Goal: Transaction & Acquisition: Purchase product/service

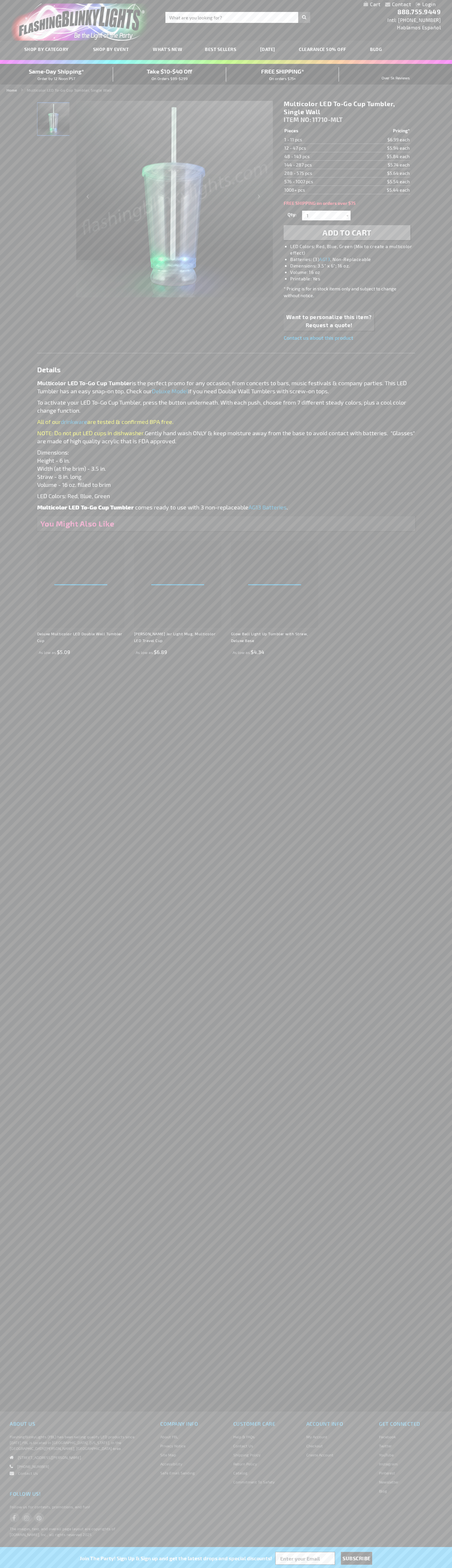
click at [347, 233] on span "Add to Cart" at bounding box center [347, 232] width 49 height 9
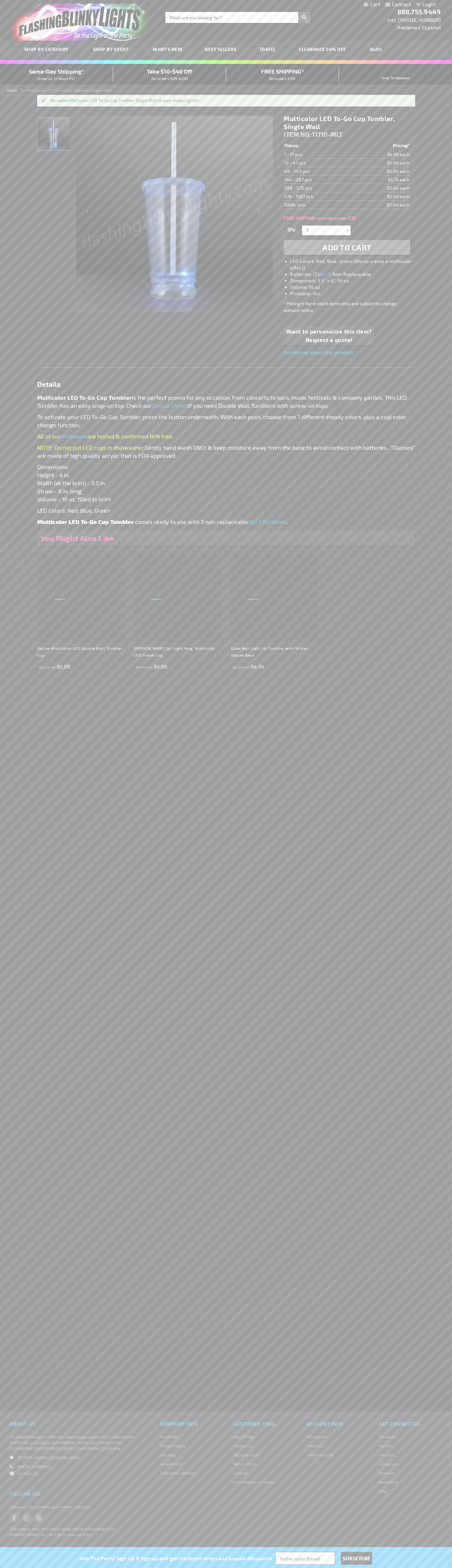
click at [412, 4] on li "Login" at bounding box center [425, 4] width 29 height 8
click at [372, 4] on link "My Cart" at bounding box center [372, 4] width 17 height 6
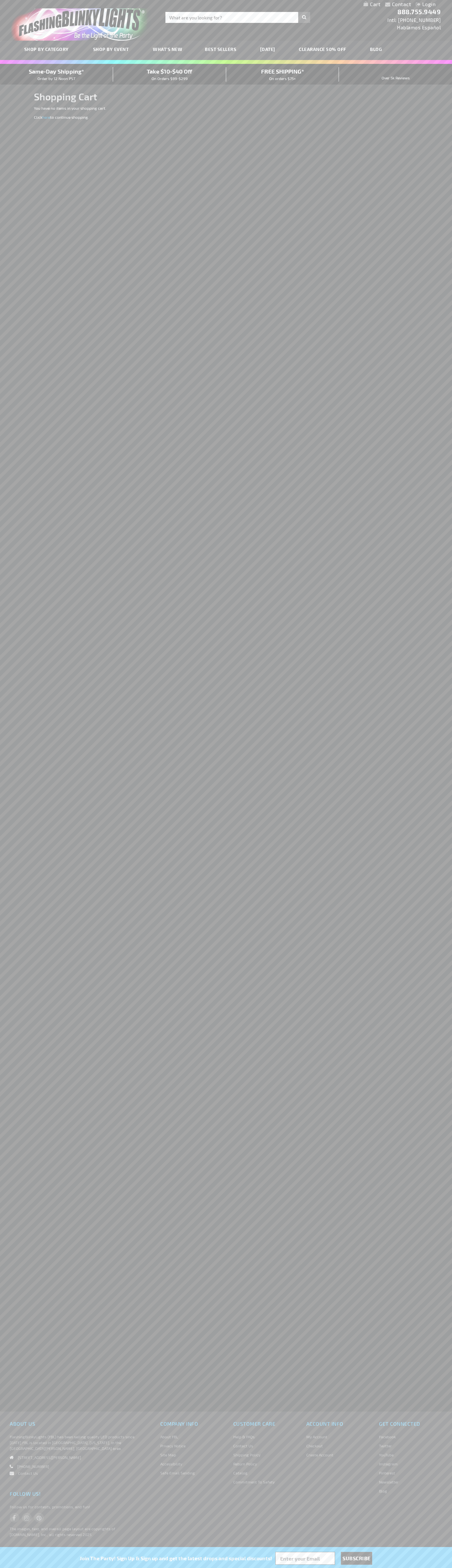
click at [57, 74] on span "Same-Day Shipping*" at bounding box center [56, 71] width 55 height 7
click at [370, 2] on link "My Cart" at bounding box center [372, 4] width 17 height 6
click at [433, 1318] on div "Contact Compare Products Login Skip to Content My Cart My Cart Close You have n…" at bounding box center [226, 784] width 452 height 1568
click at [113, 1567] on html "The store will not work correctly when cookies are disabled. Contact Compare Pr…" at bounding box center [226, 784] width 452 height 1568
click at [23, 1007] on div "Contact Compare Products Login Skip to Content My Cart My Cart Close You have n…" at bounding box center [226, 784] width 452 height 1568
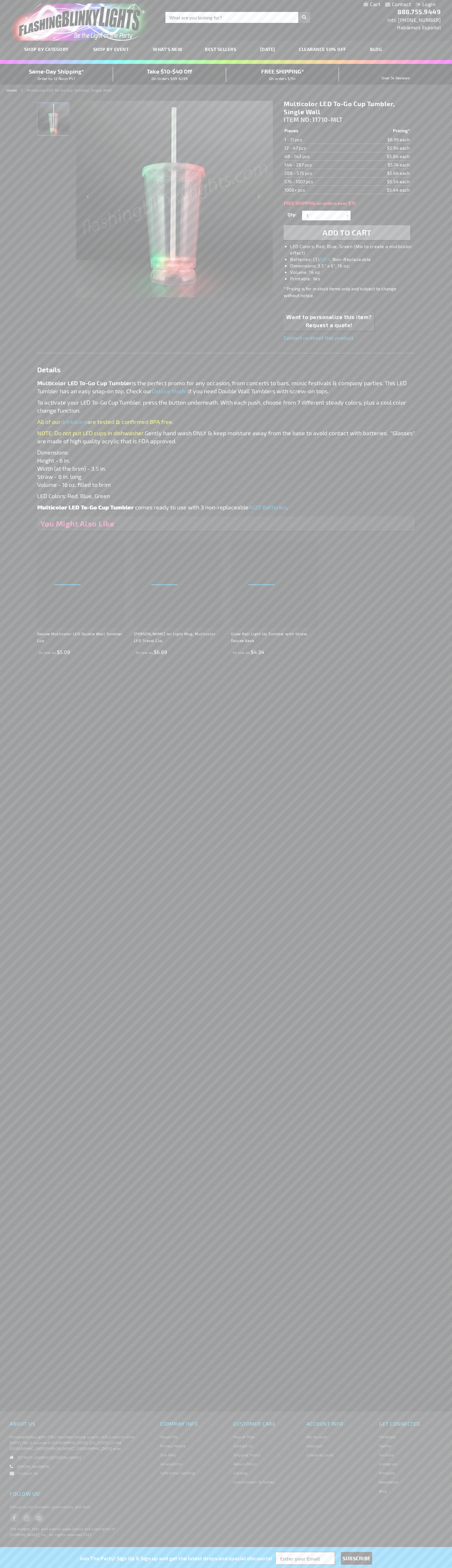
click at [372, 4] on link "My Cart" at bounding box center [372, 4] width 17 height 6
